Goal: Task Accomplishment & Management: Manage account settings

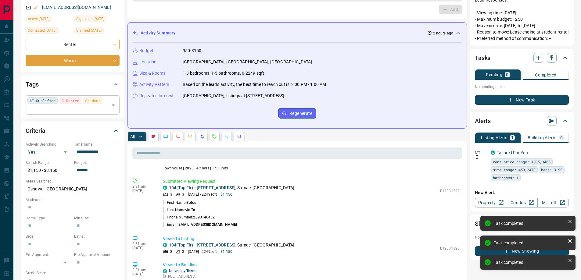
scroll to position [340, 0]
click at [111, 104] on icon "Open" at bounding box center [112, 105] width 7 height 7
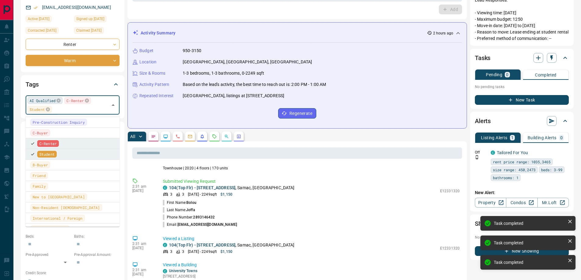
scroll to position [143, 0]
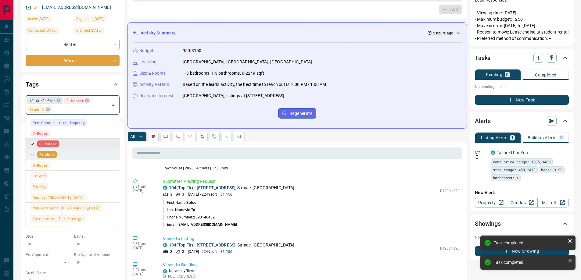
click at [44, 144] on span "C-Renter" at bounding box center [47, 144] width 17 height 6
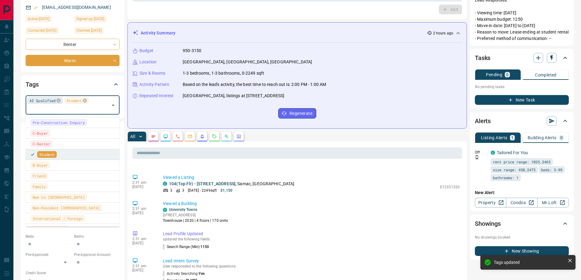
scroll to position [367, 0]
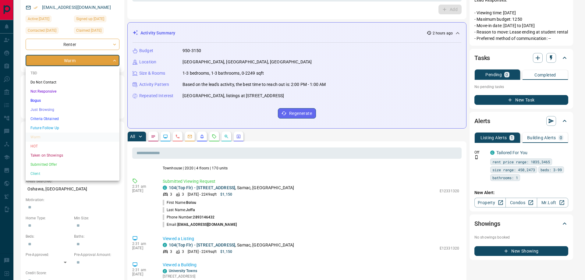
click at [41, 119] on li "Criteria Obtained" at bounding box center [73, 118] width 94 height 9
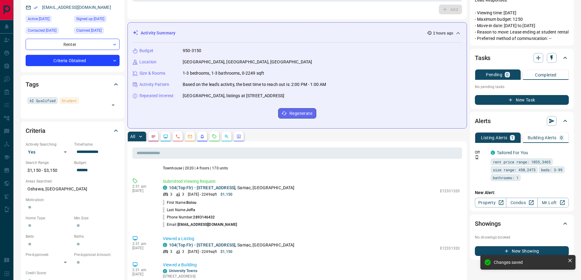
type input "*"
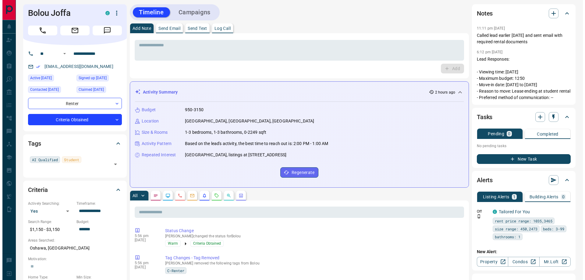
scroll to position [0, 0]
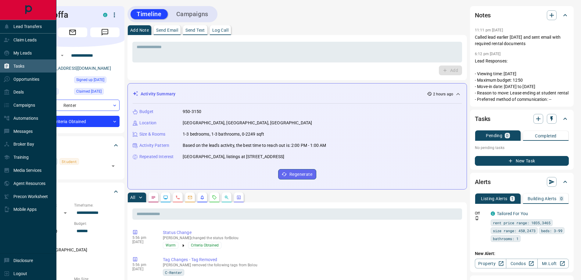
click at [19, 67] on p "Tasks" at bounding box center [18, 66] width 11 height 5
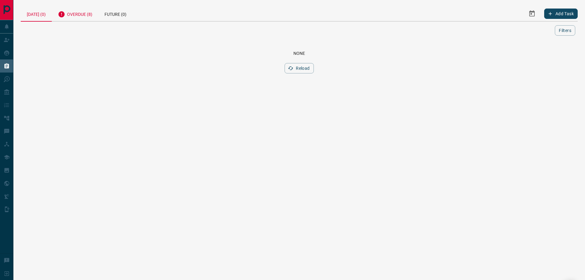
click at [85, 16] on div "Overdue (8)" at bounding box center [75, 13] width 47 height 15
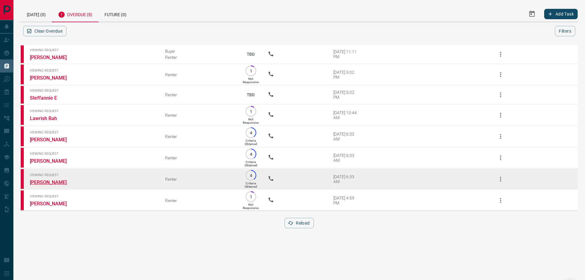
click at [49, 183] on link "[PERSON_NAME]" at bounding box center [53, 183] width 46 height 6
